Goal: Task Accomplishment & Management: Manage account settings

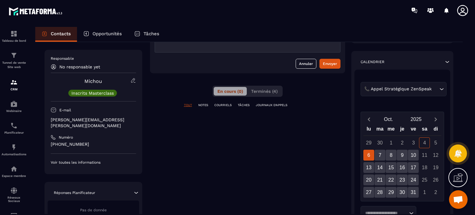
scroll to position [87, 0]
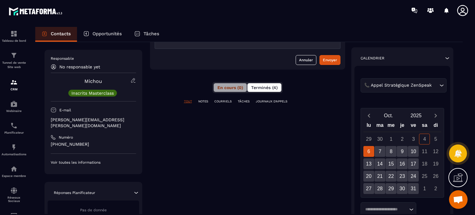
click at [265, 84] on button "Terminés (4)" at bounding box center [264, 87] width 34 height 9
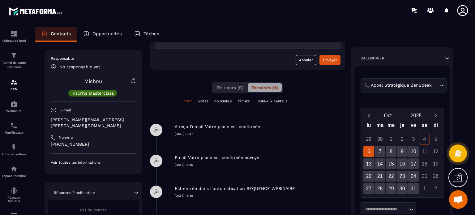
click at [275, 142] on div "A reçu l’email Votre place est confirmée 04/10/2025 13:47" at bounding box center [247, 129] width 195 height 31
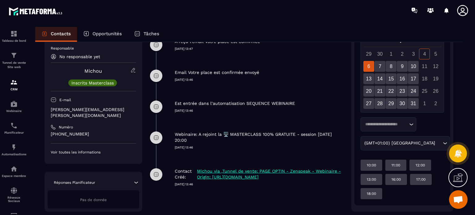
scroll to position [187, 0]
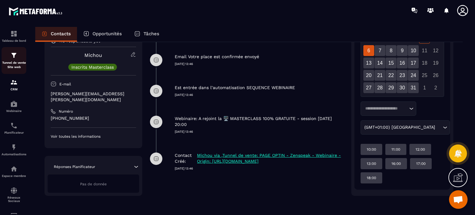
click at [11, 66] on p "Tunnel de vente Site web" at bounding box center [14, 65] width 25 height 9
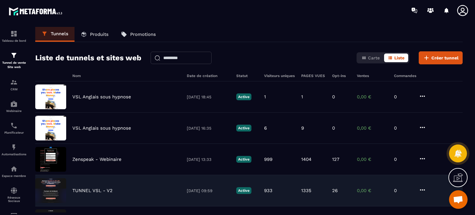
click at [88, 191] on p "TUNNEL VSL - V2" at bounding box center [92, 191] width 40 height 6
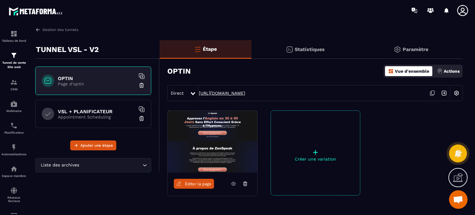
click at [230, 91] on link "https://www.zenspeak.fr/optin-v2" at bounding box center [222, 93] width 46 height 5
click at [97, 112] on h6 "VSL + PLANIFICATEUR" at bounding box center [96, 112] width 77 height 6
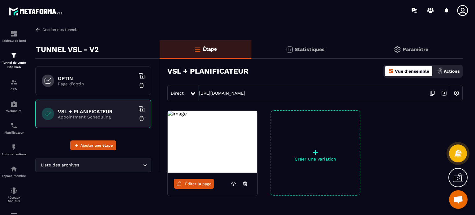
click at [58, 29] on link "Gestion des tunnels" at bounding box center [56, 30] width 43 height 6
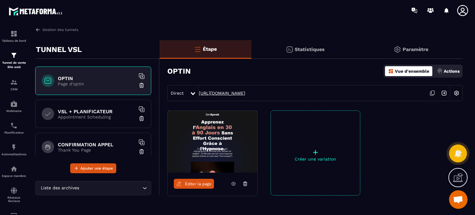
click at [225, 93] on link "https://www.zenspeak.fr/vsl-optin" at bounding box center [222, 93] width 46 height 5
click at [52, 31] on link "Gestion des tunnels" at bounding box center [56, 30] width 43 height 6
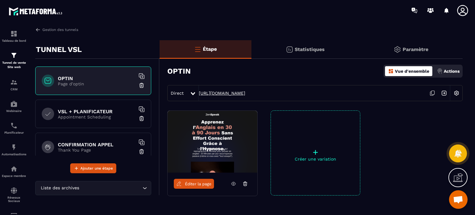
click at [238, 94] on link "https://www.zenspeak.fr/vsl-optin" at bounding box center [222, 93] width 46 height 5
click at [15, 58] on img at bounding box center [13, 55] width 7 height 7
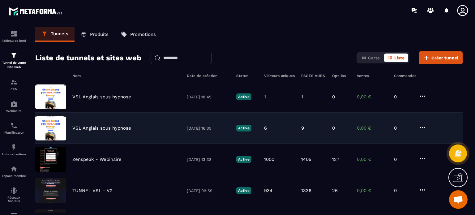
click at [95, 126] on p "VSL Anglais sous hypnose" at bounding box center [101, 128] width 59 height 6
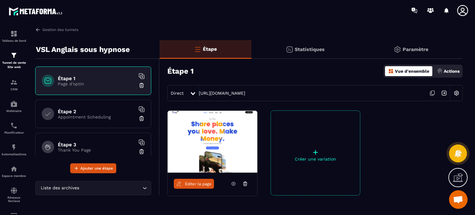
scroll to position [10, 0]
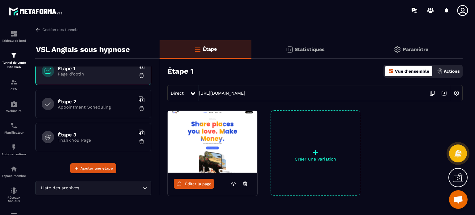
click at [234, 184] on icon at bounding box center [234, 184] width 6 height 6
click at [200, 184] on span "Éditer la page" at bounding box center [198, 184] width 27 height 5
